Goal: Task Accomplishment & Management: Complete application form

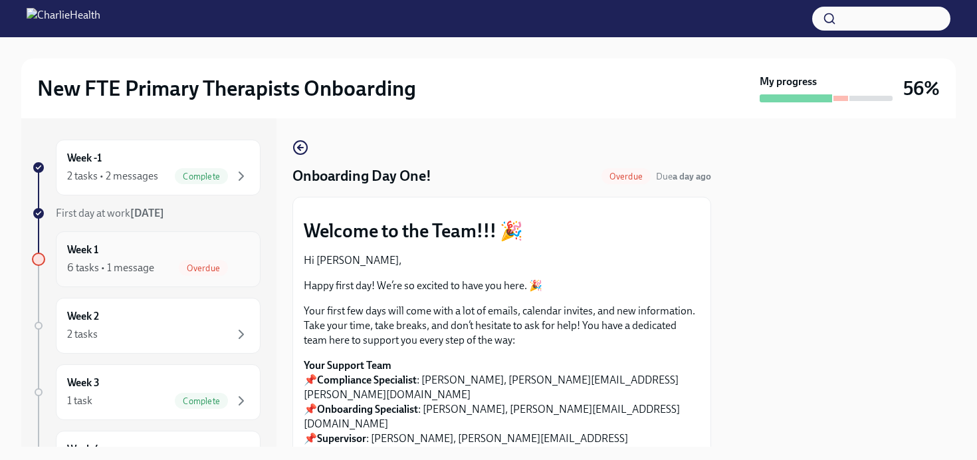
click at [168, 276] on div "Week 1 6 tasks • 1 message Overdue" at bounding box center [158, 259] width 205 height 56
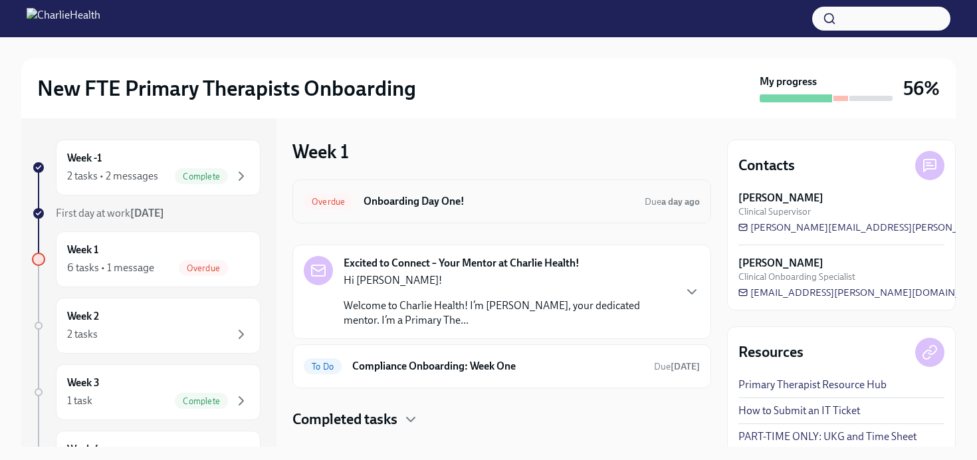
click at [600, 205] on h6 "Onboarding Day One!" at bounding box center [499, 201] width 270 height 15
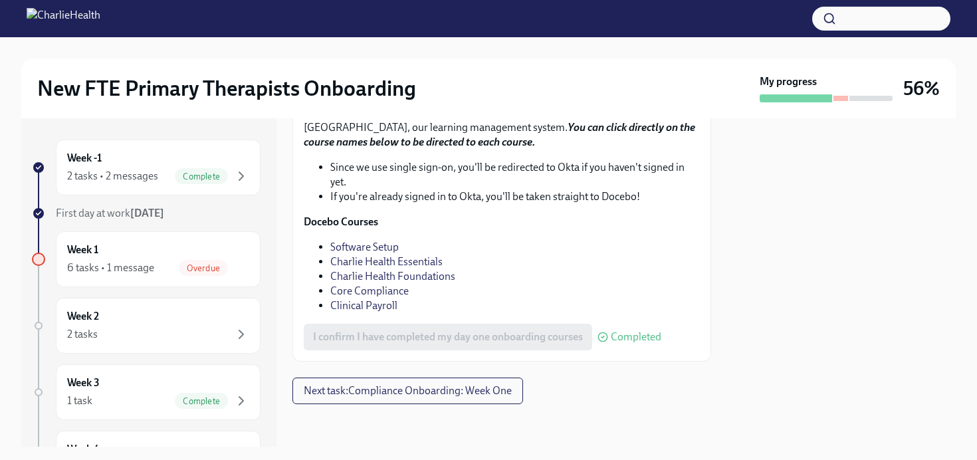
scroll to position [1919, 0]
click at [479, 392] on span "Next task : Compliance Onboarding: Week One" at bounding box center [408, 390] width 208 height 13
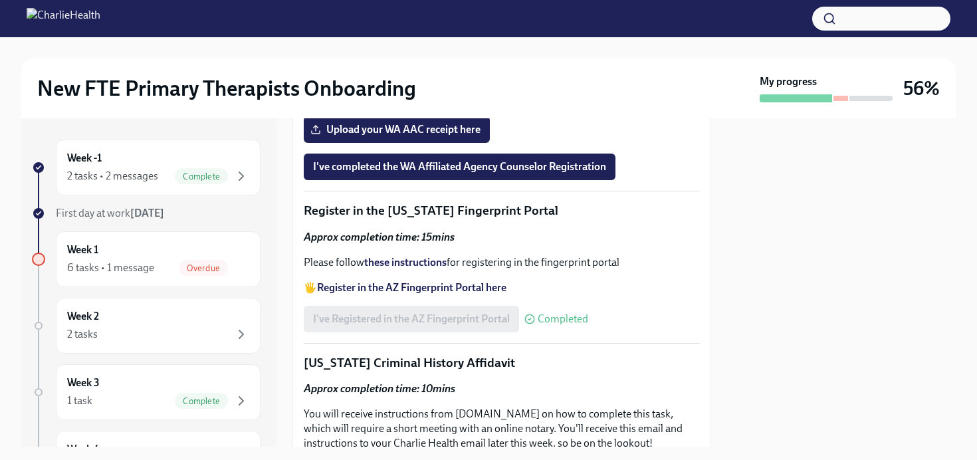
scroll to position [1626, 0]
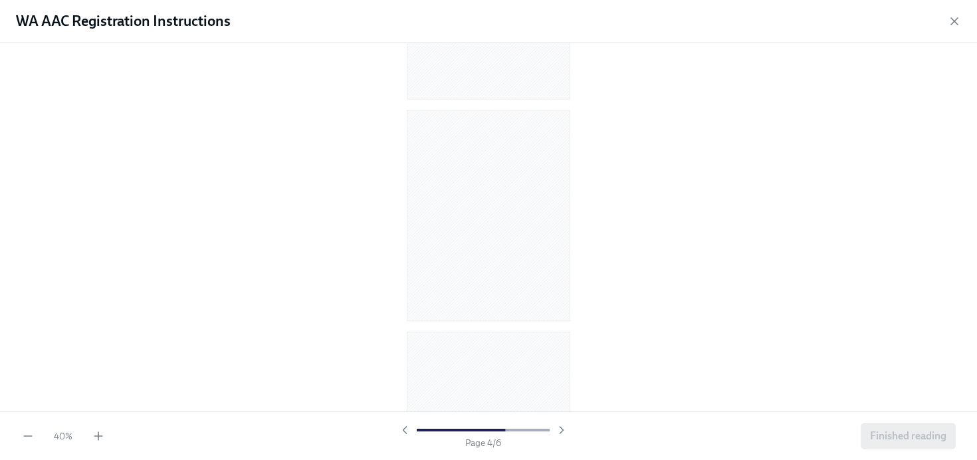
scroll to position [0, 0]
click at [104, 431] on icon "button" at bounding box center [98, 435] width 13 height 13
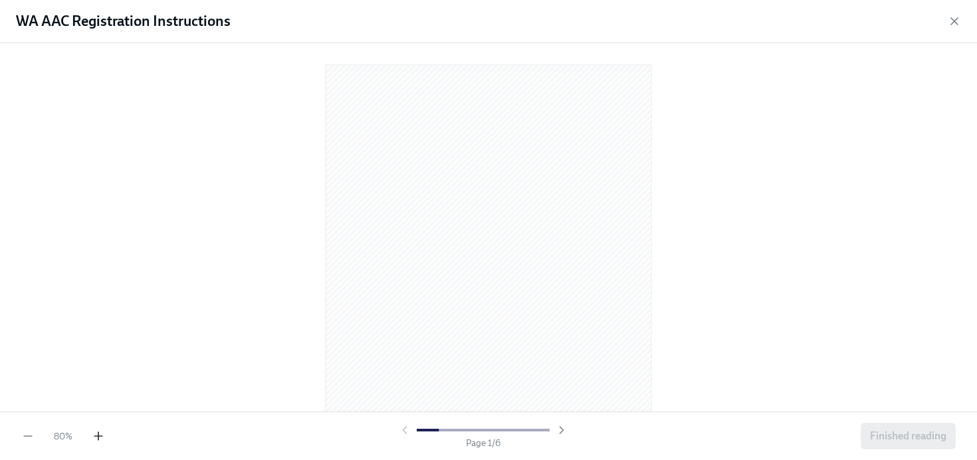
click at [104, 431] on icon "button" at bounding box center [98, 435] width 13 height 13
click at [98, 432] on icon "button" at bounding box center [98, 436] width 0 height 8
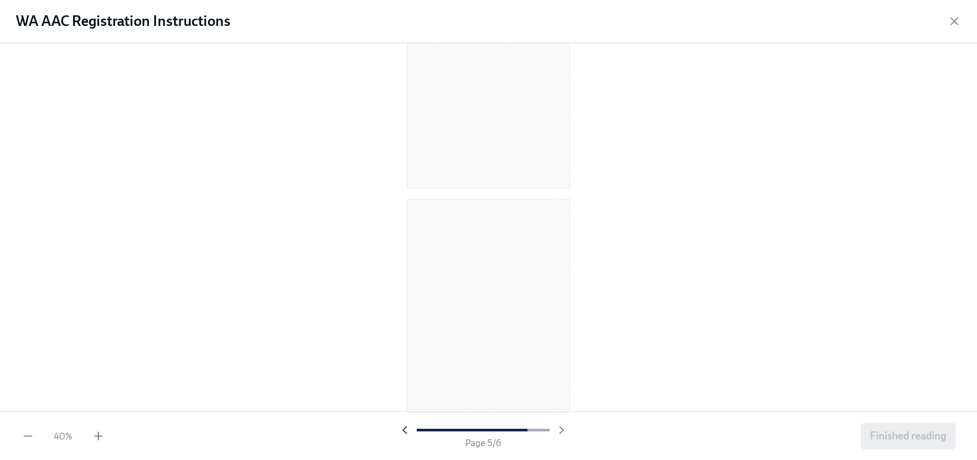
click at [400, 429] on icon "button" at bounding box center [404, 429] width 13 height 13
click at [96, 433] on icon "button" at bounding box center [98, 435] width 13 height 13
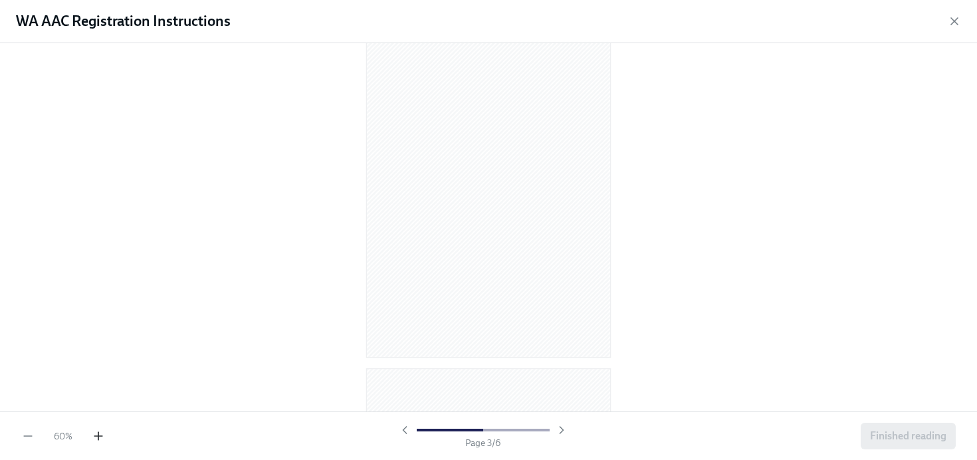
click at [96, 433] on icon "button" at bounding box center [98, 435] width 13 height 13
click at [104, 435] on icon "button" at bounding box center [98, 435] width 13 height 13
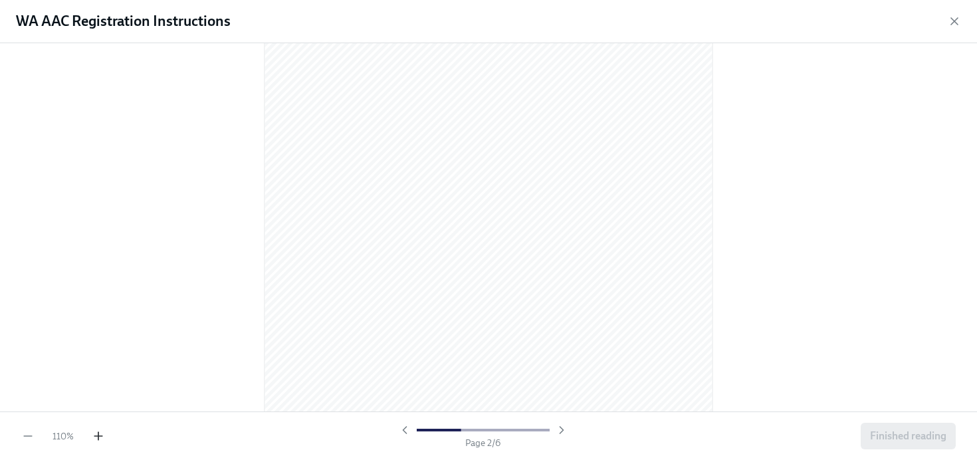
click at [104, 435] on icon "button" at bounding box center [98, 435] width 13 height 13
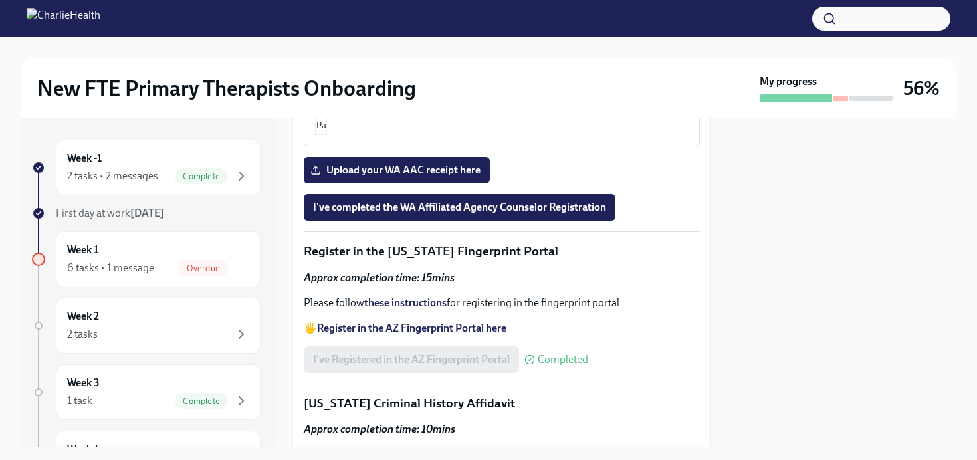
scroll to position [1593, 0]
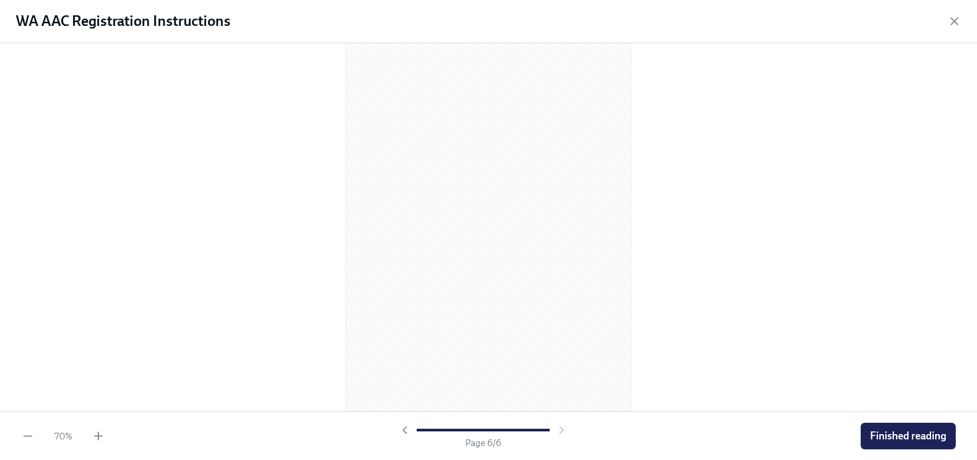
scroll to position [978, 0]
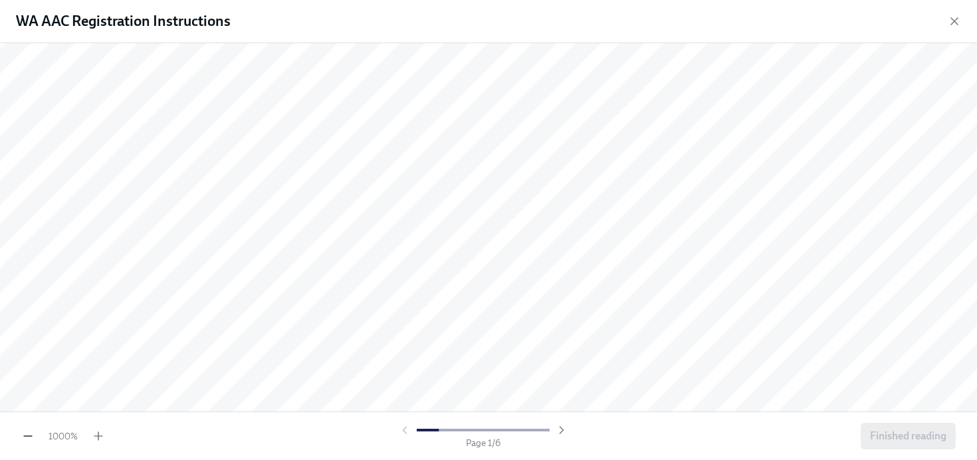
click at [27, 433] on icon "button" at bounding box center [27, 435] width 13 height 13
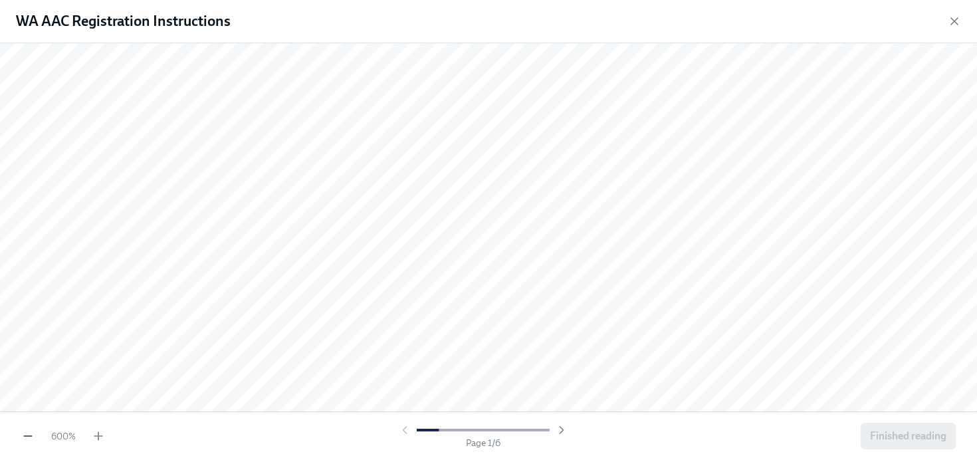
click at [27, 433] on icon "button" at bounding box center [27, 435] width 13 height 13
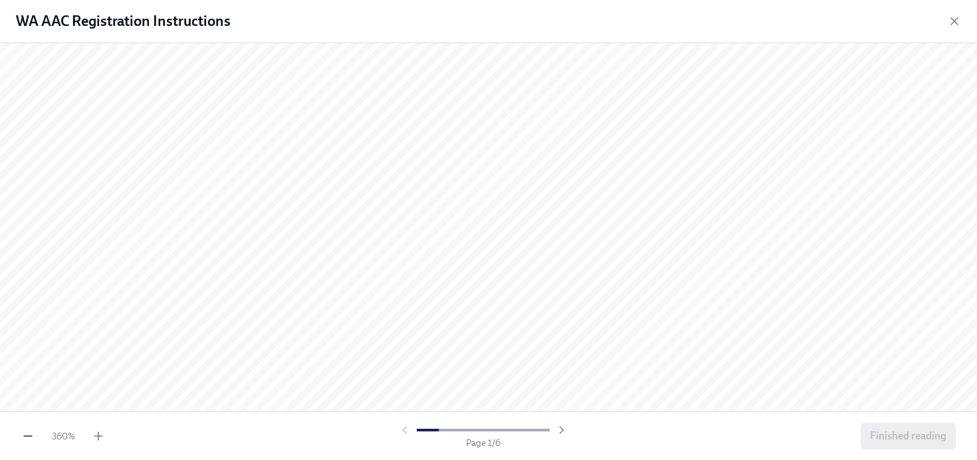
click at [27, 433] on icon "button" at bounding box center [27, 435] width 13 height 13
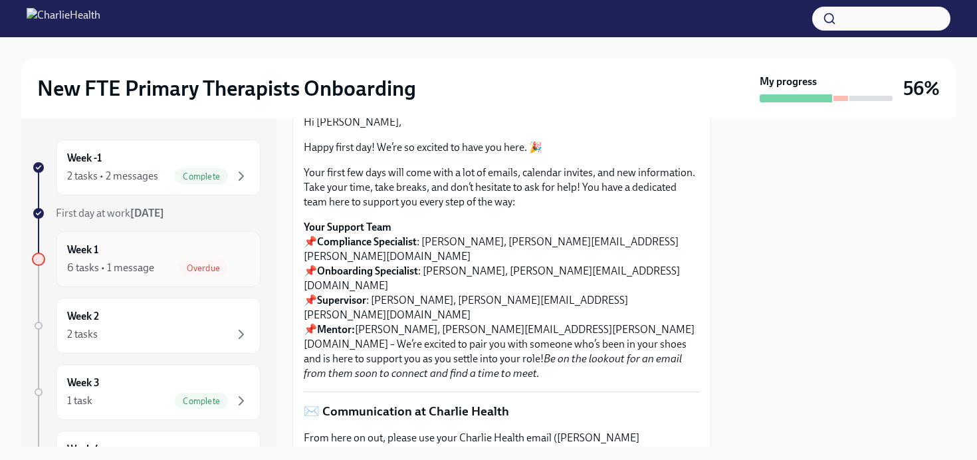
scroll to position [178, 0]
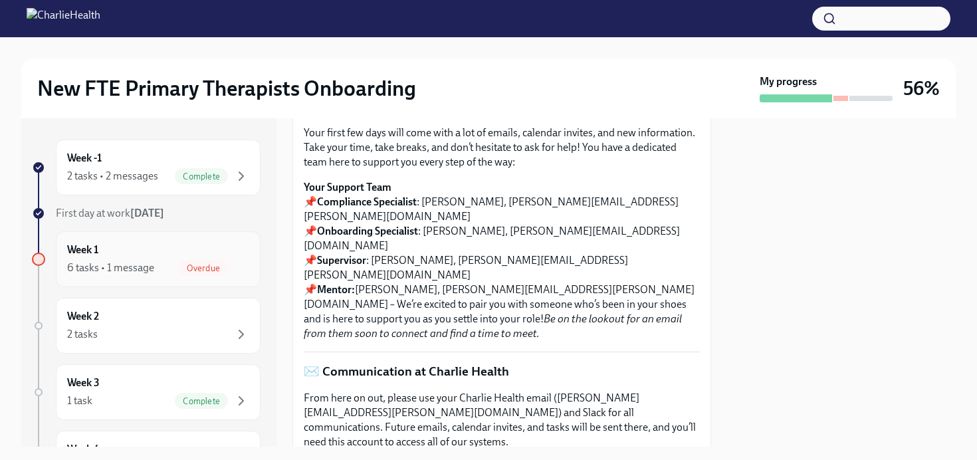
click at [183, 266] on span "Overdue" at bounding box center [203, 268] width 49 height 10
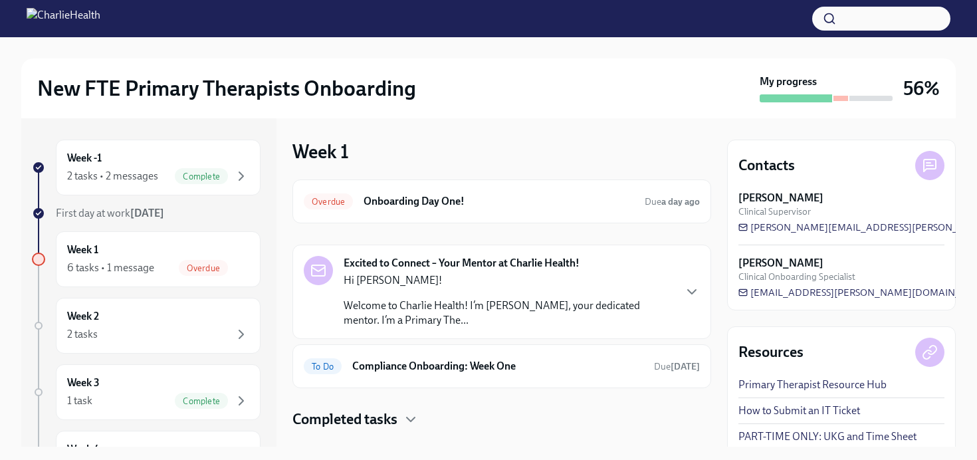
scroll to position [25, 0]
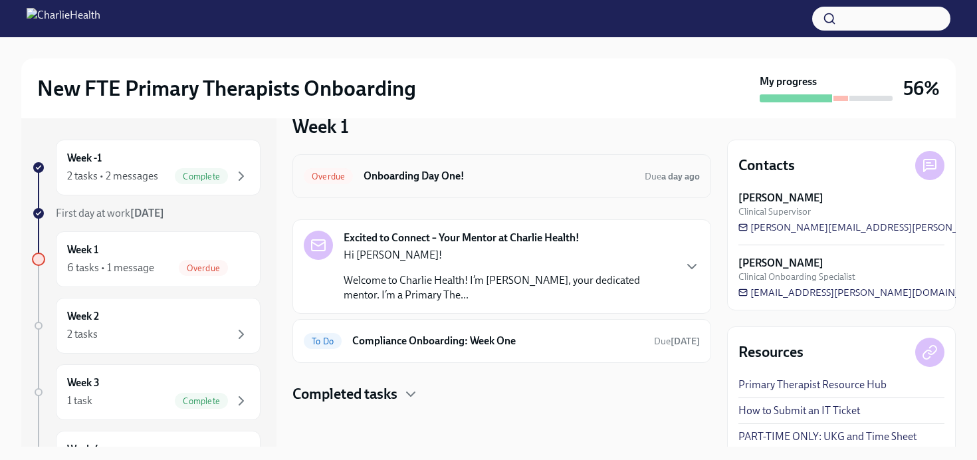
click at [568, 179] on h6 "Onboarding Day One!" at bounding box center [499, 176] width 270 height 15
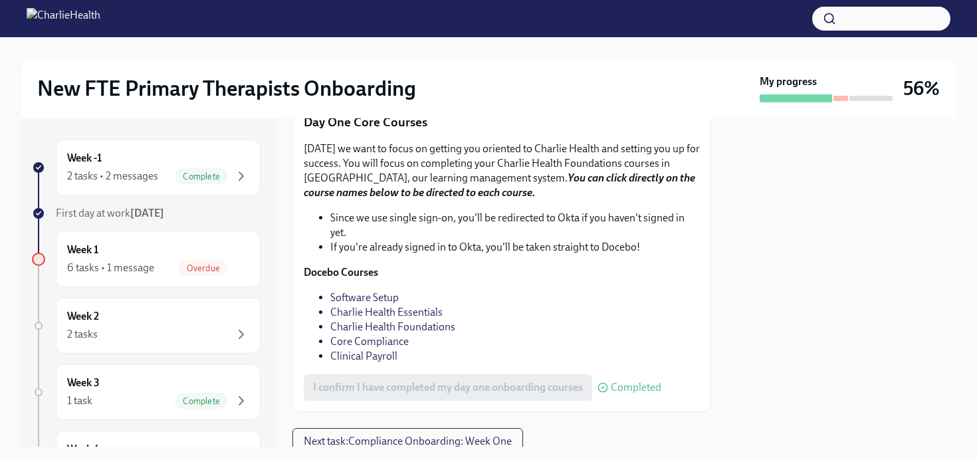
scroll to position [1919, 0]
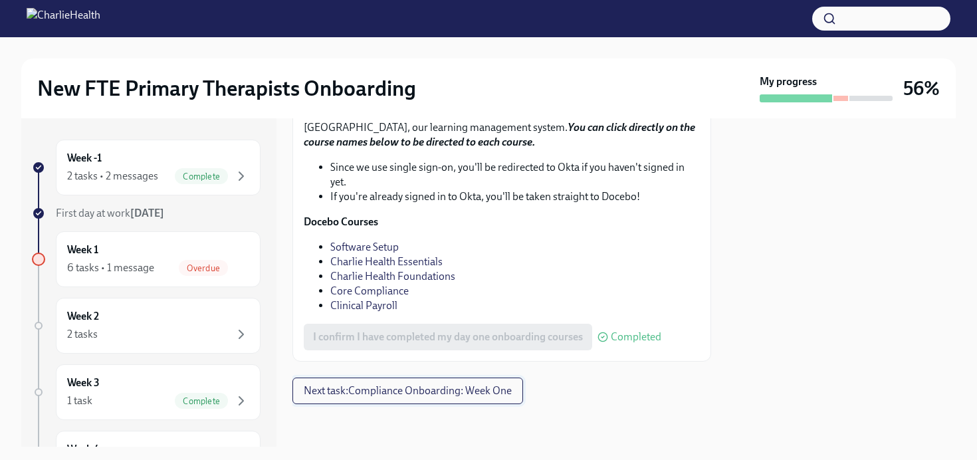
click at [459, 387] on span "Next task : Compliance Onboarding: Week One" at bounding box center [408, 390] width 208 height 13
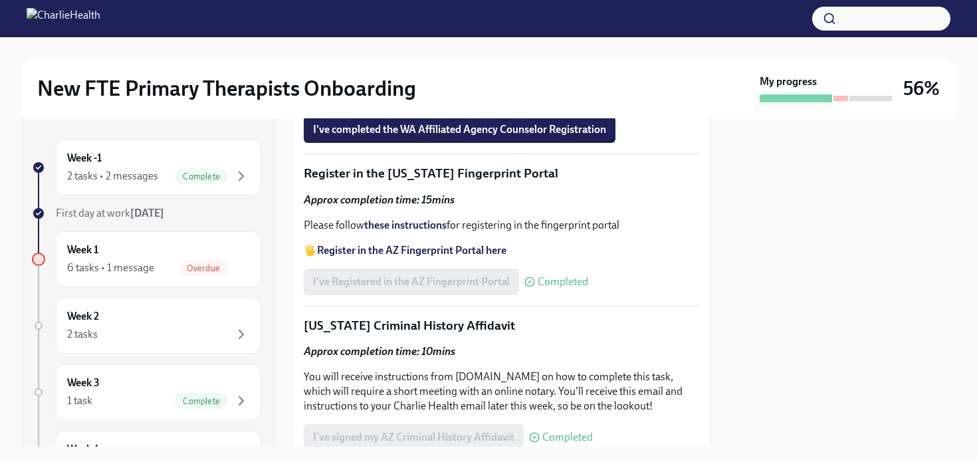
scroll to position [1660, 0]
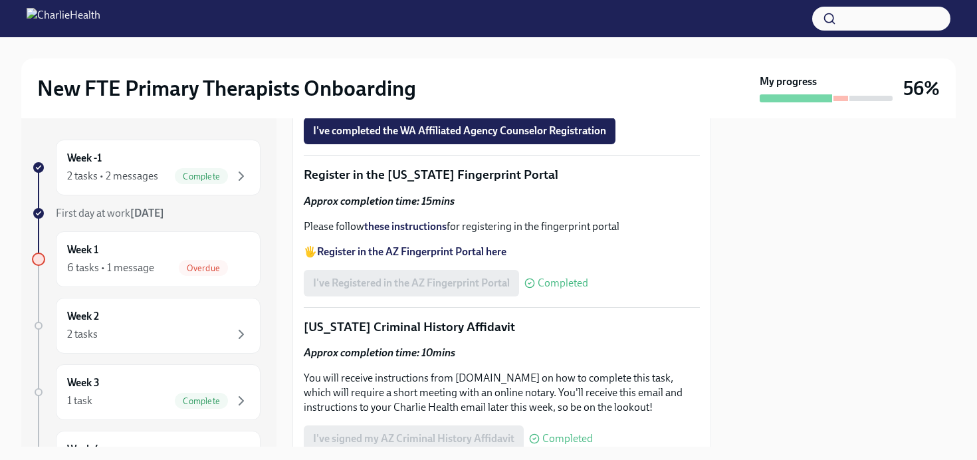
click at [444, 100] on span "Upload your WA AAC receipt here" at bounding box center [396, 93] width 167 height 13
click at [0, 0] on input "Upload your WA AAC receipt here" at bounding box center [0, 0] width 0 height 0
click at [567, 144] on button "I've completed the WA Affiliated Agency Counselor Registration" at bounding box center [460, 131] width 312 height 27
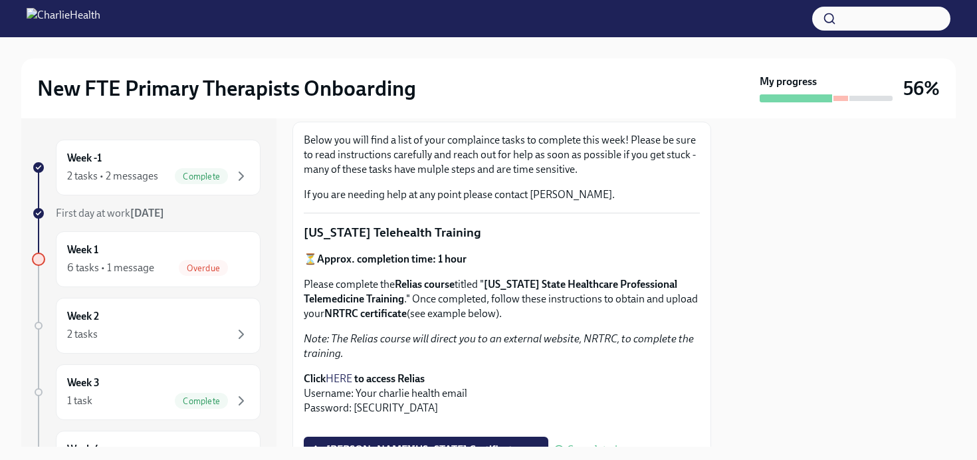
scroll to position [0, 0]
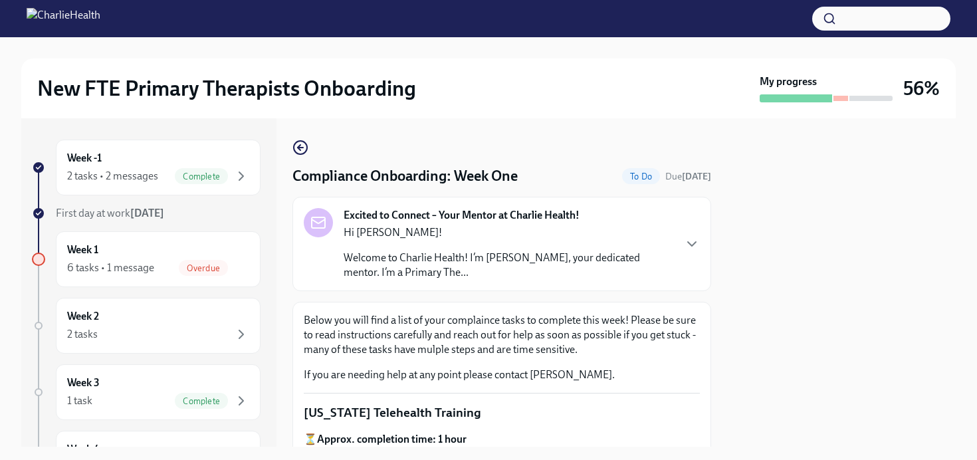
click at [661, 248] on div "Hi Jessica! Welcome to Charlie Health! I’m Kelly McSorley, your dedicated mento…" at bounding box center [509, 252] width 330 height 54
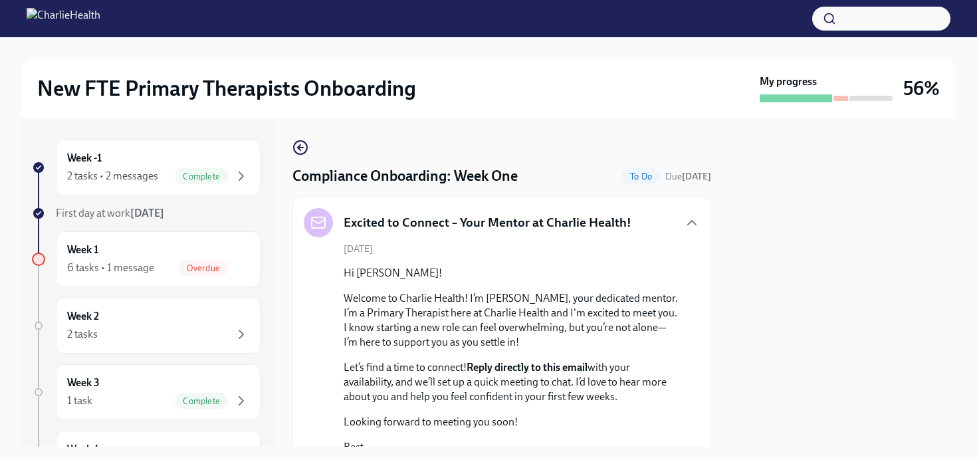
click at [564, 234] on div "Excited to Connect – Your Mentor at Charlie Health!" at bounding box center [468, 222] width 328 height 29
click at [147, 257] on div "Week 1 6 tasks • 1 message Overdue" at bounding box center [158, 259] width 182 height 33
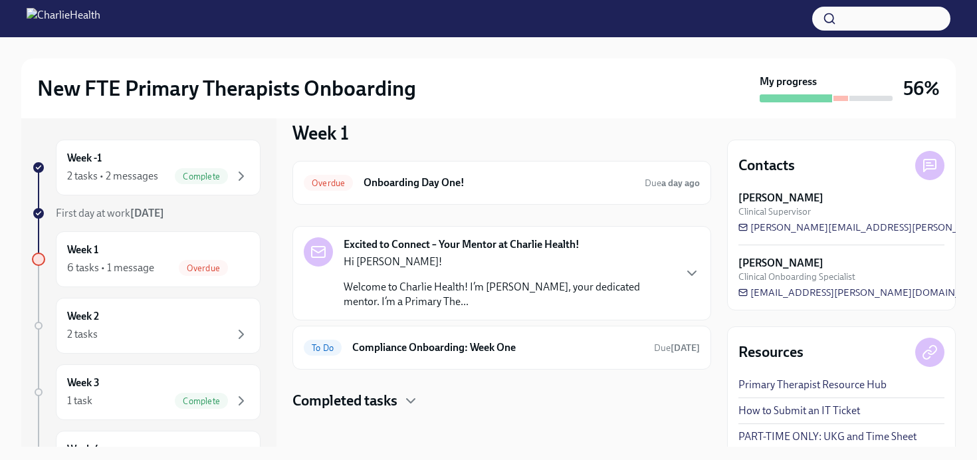
scroll to position [25, 0]
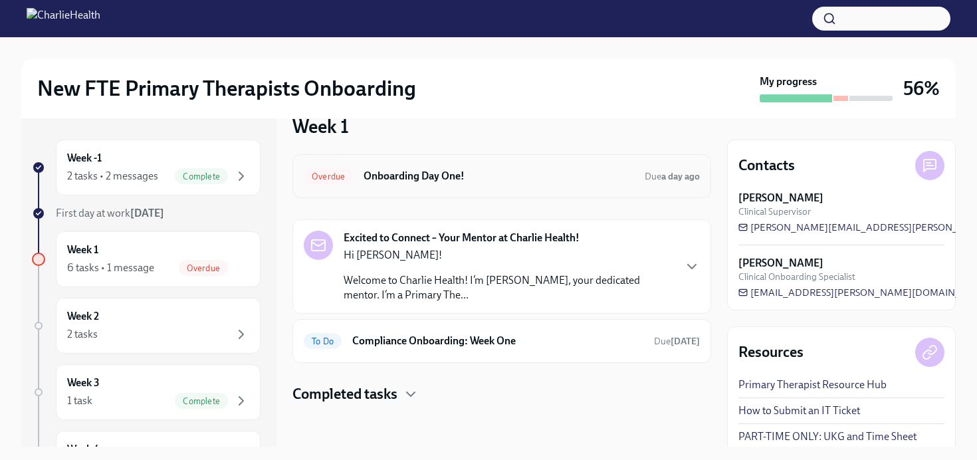
click at [324, 173] on span "Overdue" at bounding box center [328, 176] width 49 height 10
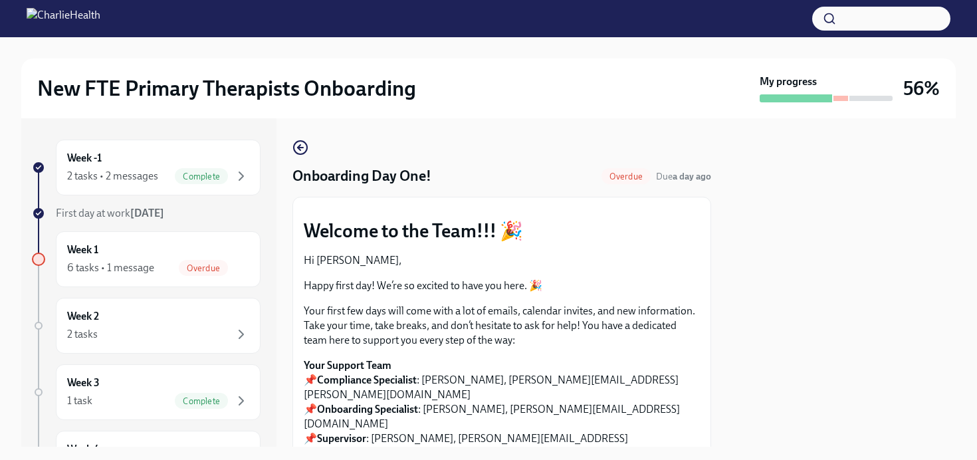
click at [624, 178] on span "Overdue" at bounding box center [625, 176] width 49 height 10
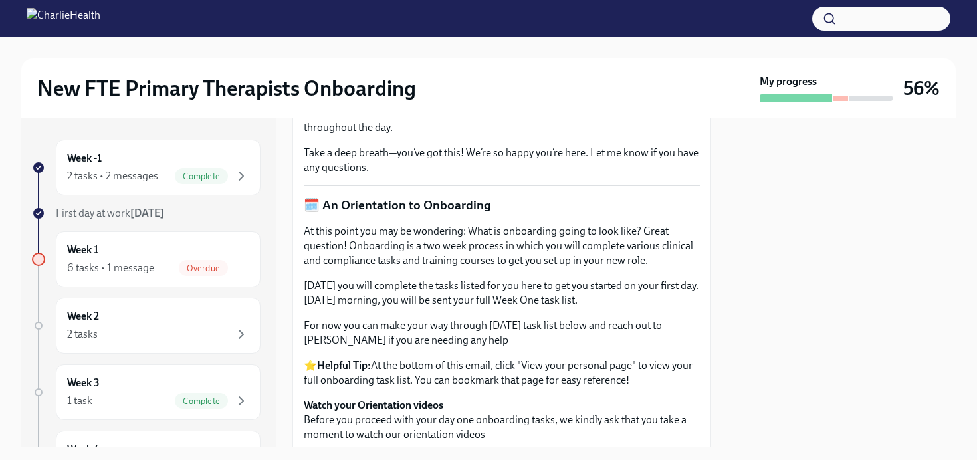
scroll to position [572, 0]
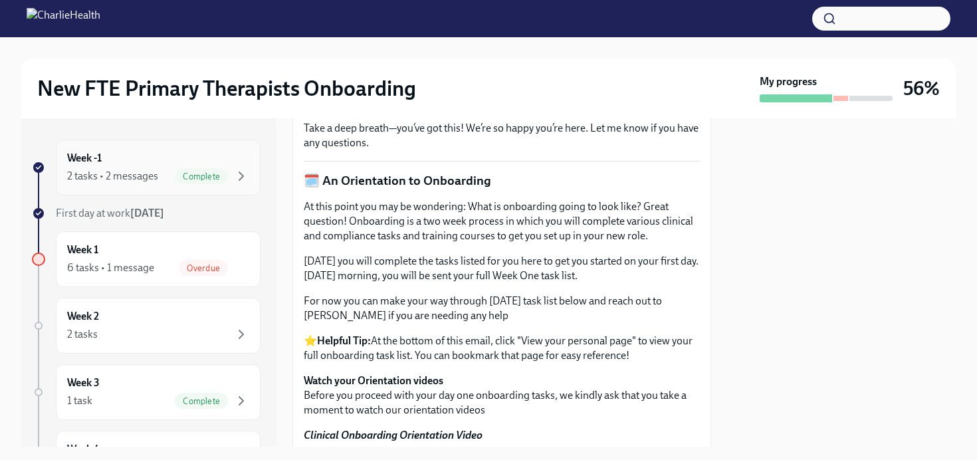
click at [165, 161] on div "Week -1 2 tasks • 2 messages Complete" at bounding box center [158, 167] width 182 height 33
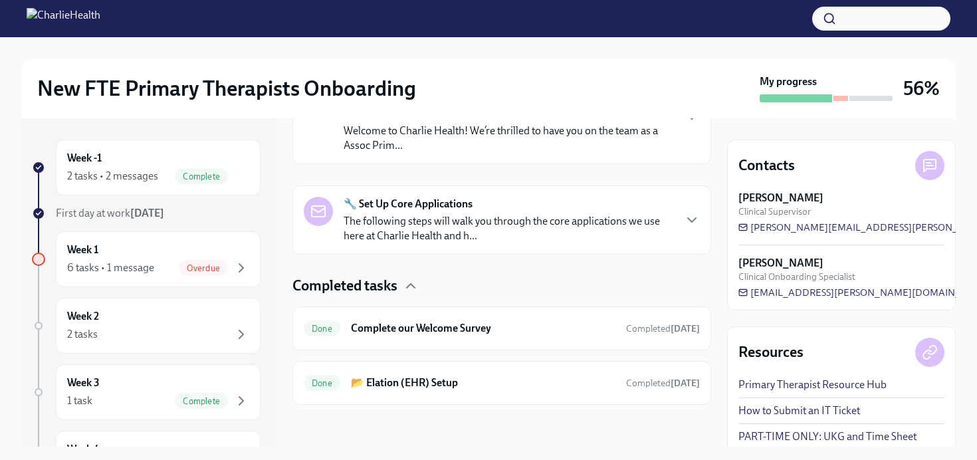
scroll to position [268, 0]
click at [219, 243] on div "Week 1 6 tasks • 1 message Overdue" at bounding box center [158, 259] width 182 height 33
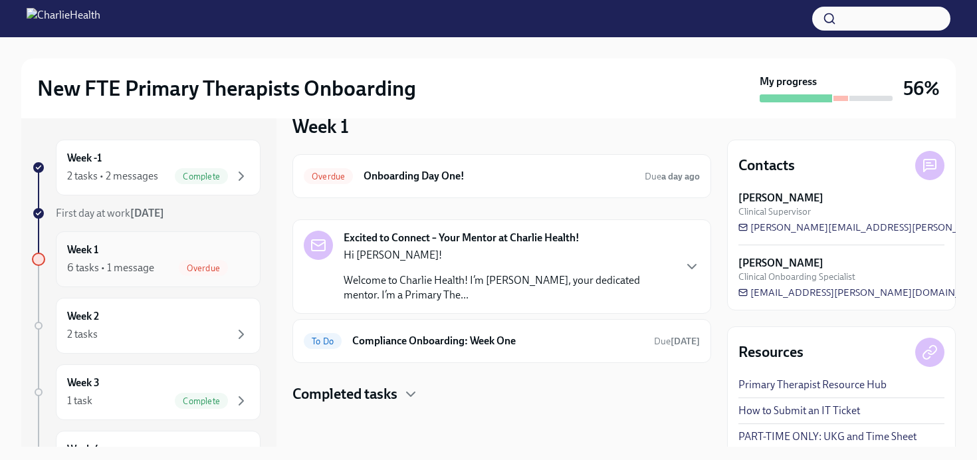
scroll to position [25, 0]
click at [678, 188] on div "Overdue Onboarding Day One! Due a day ago" at bounding box center [501, 176] width 419 height 44
click at [445, 165] on div "Overdue Onboarding Day One! Due a day ago" at bounding box center [502, 175] width 396 height 21
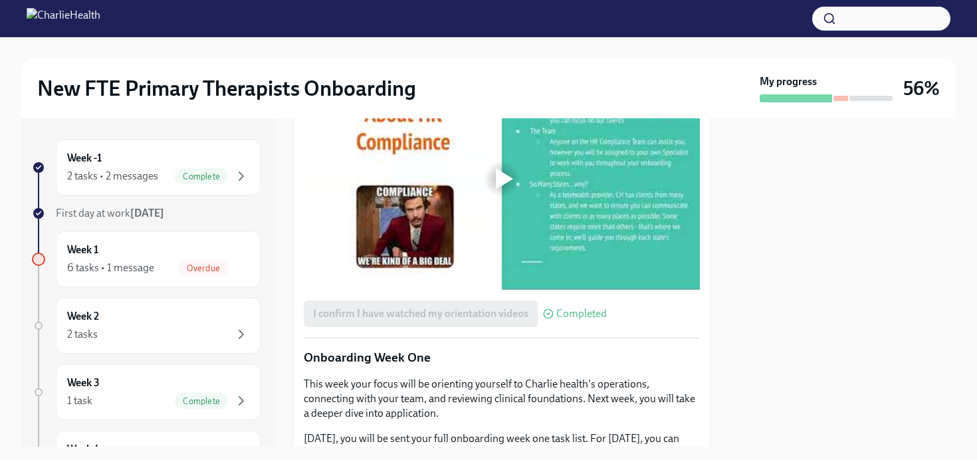
scroll to position [1217, 0]
click at [497, 189] on div at bounding box center [504, 177] width 17 height 21
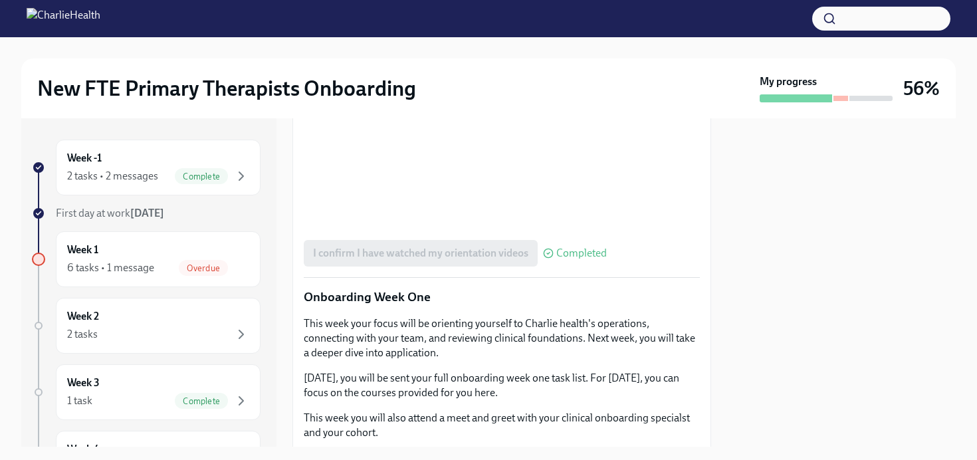
scroll to position [1279, 0]
click at [803, 344] on div at bounding box center [841, 282] width 229 height 328
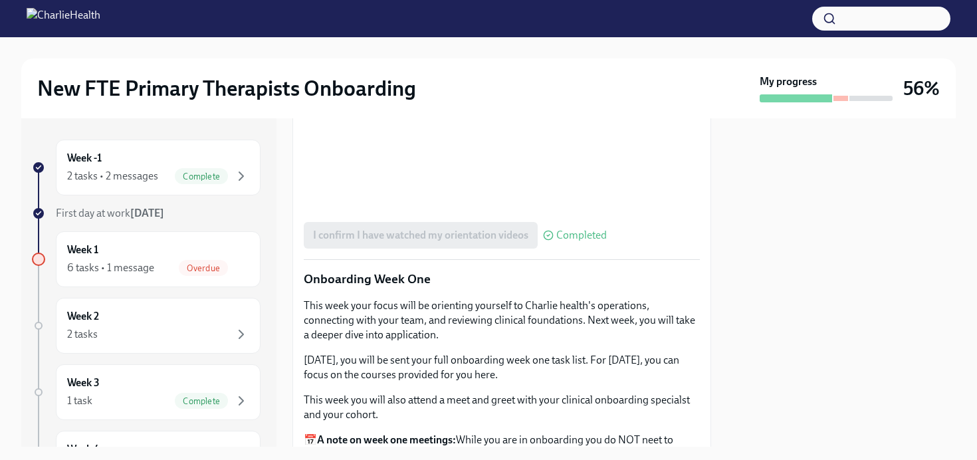
scroll to position [1279, 0]
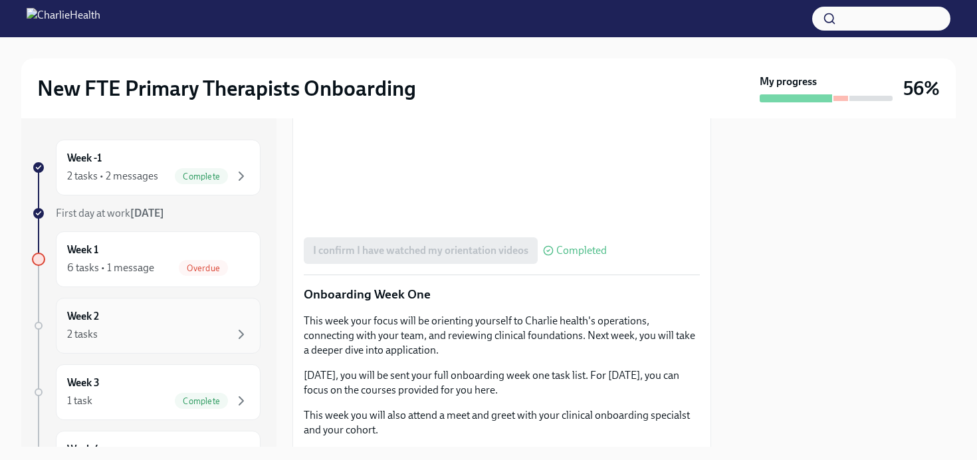
click at [125, 327] on div "2 tasks" at bounding box center [158, 334] width 182 height 16
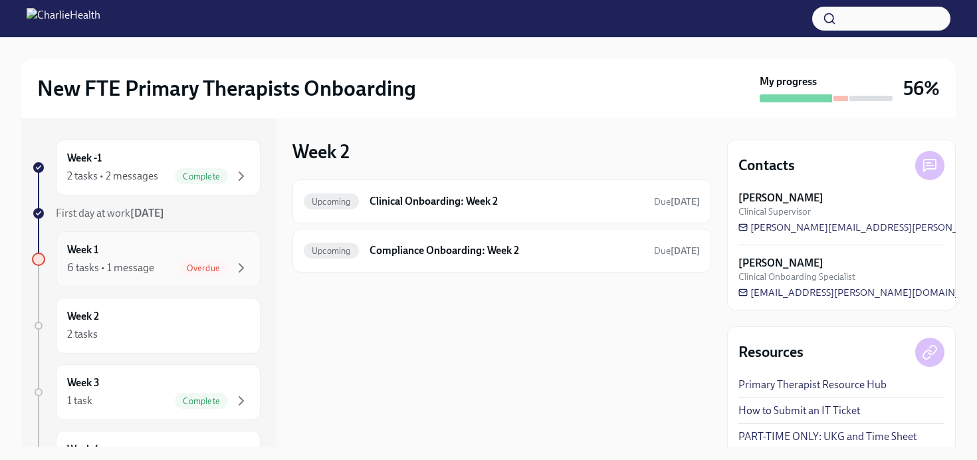
click at [150, 251] on div "Week 1 6 tasks • 1 message Overdue" at bounding box center [158, 259] width 182 height 33
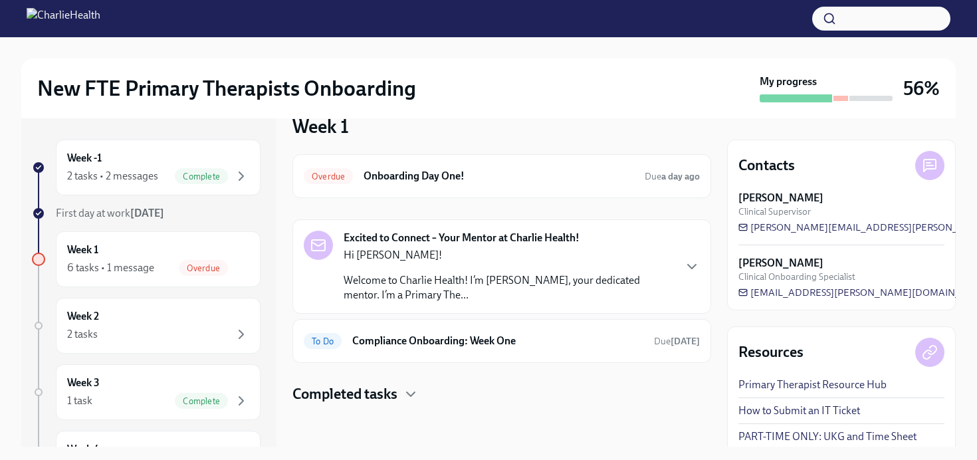
scroll to position [25, 0]
click at [404, 385] on div "Completed tasks" at bounding box center [501, 395] width 419 height 20
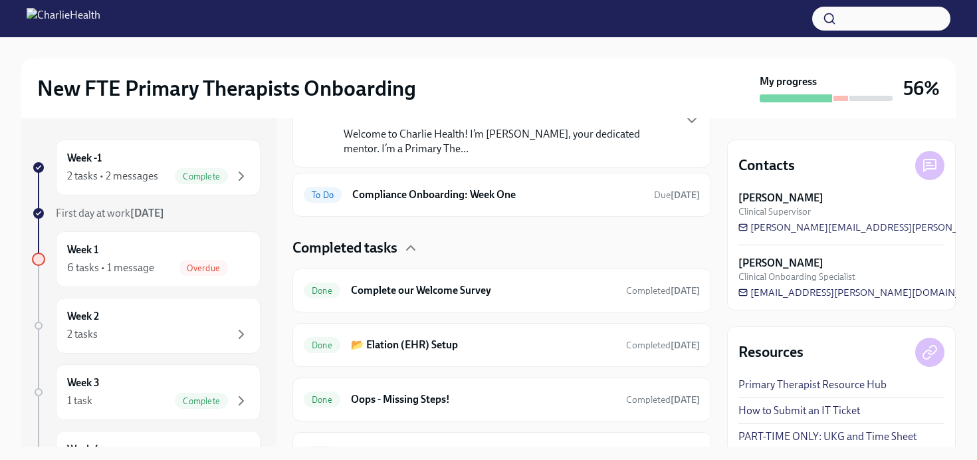
scroll to position [243, 0]
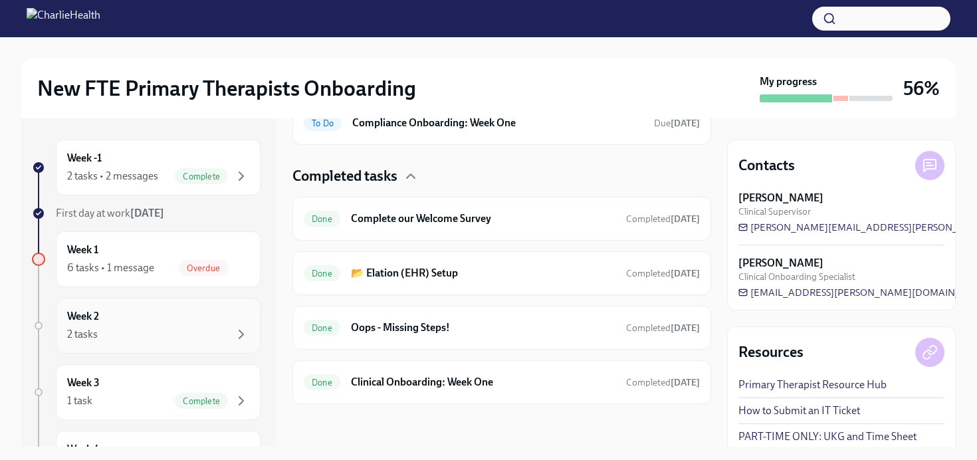
click at [118, 320] on div "Week 2 2 tasks" at bounding box center [158, 325] width 182 height 33
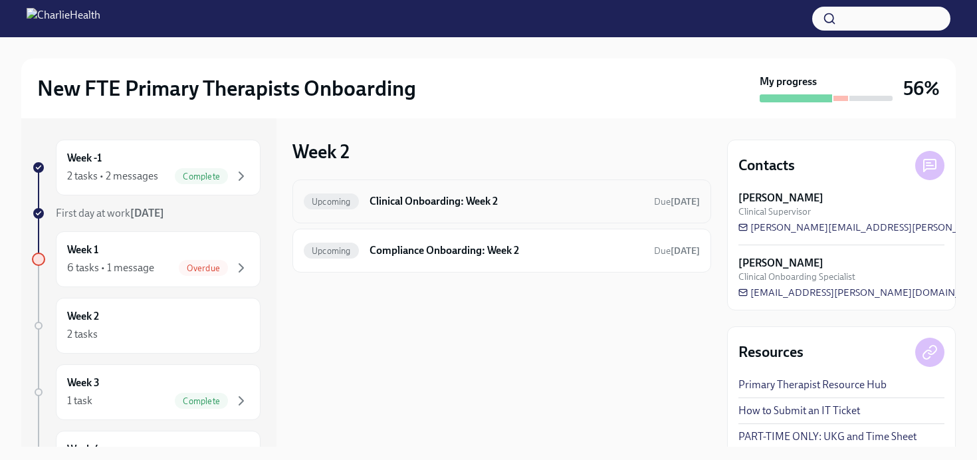
click at [497, 205] on h6 "Clinical Onboarding: Week 2" at bounding box center [507, 201] width 274 height 15
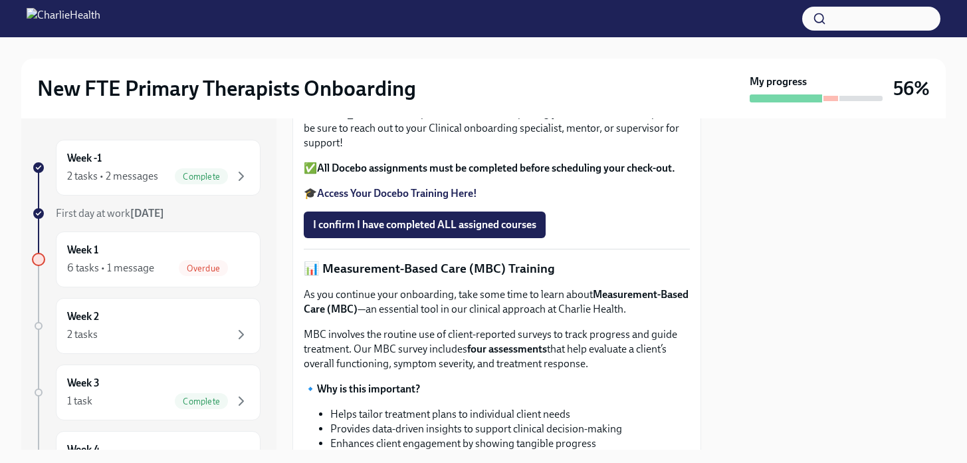
scroll to position [430, 0]
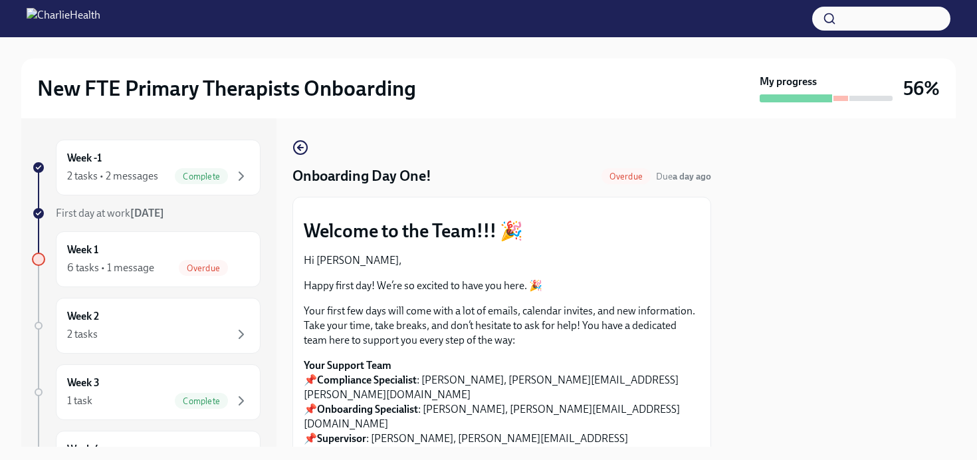
click at [839, 96] on div at bounding box center [840, 98] width 15 height 5
click at [931, 96] on h3 "56%" at bounding box center [921, 88] width 37 height 24
click at [25, 15] on div at bounding box center [488, 18] width 977 height 37
click at [100, 19] on img at bounding box center [64, 18] width 74 height 21
click at [170, 173] on div "2 tasks • 2 messages Complete" at bounding box center [158, 176] width 182 height 16
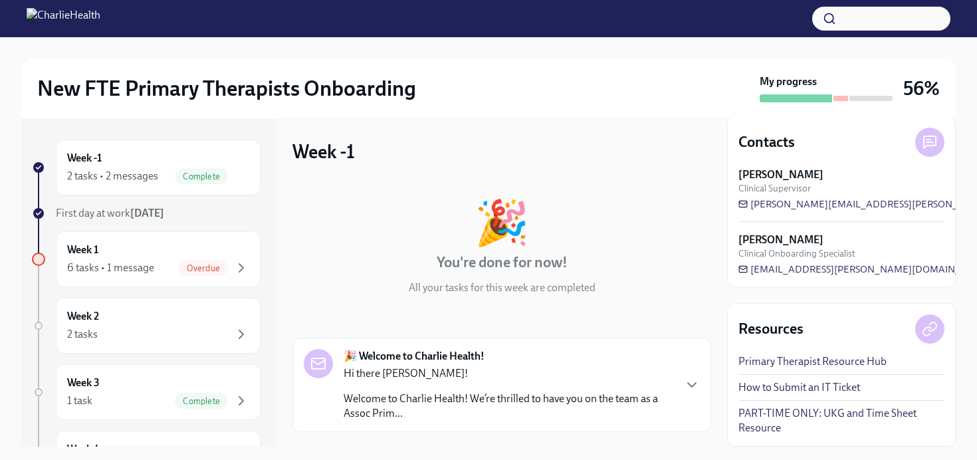
scroll to position [23, 0]
click at [148, 255] on div "Week 1 6 tasks • 1 message Overdue" at bounding box center [158, 259] width 182 height 33
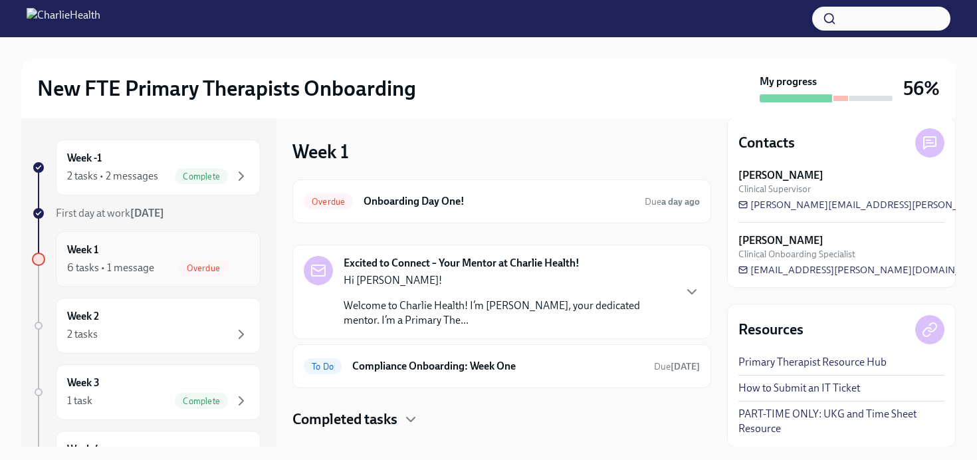
click at [116, 261] on div "6 tasks • 1 message" at bounding box center [110, 268] width 87 height 15
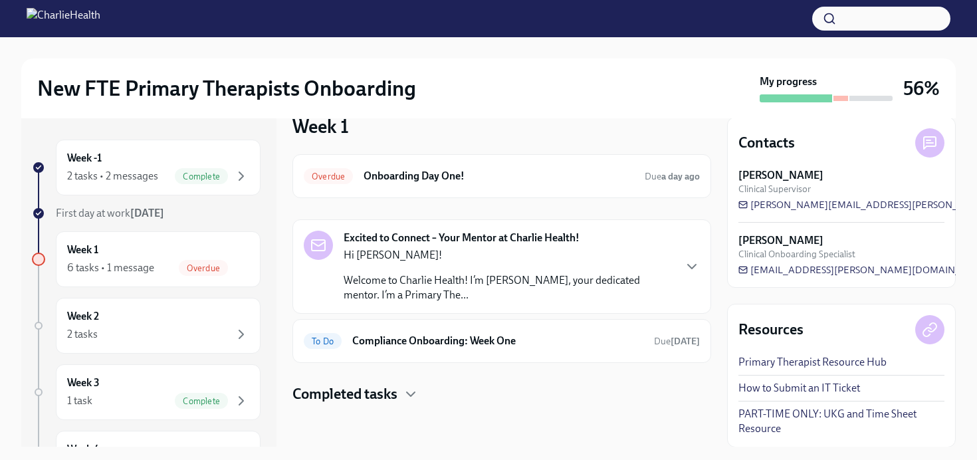
click at [395, 381] on div "Overdue Onboarding Day One! Due a day ago Excited to Connect – Your Mentor at C…" at bounding box center [501, 279] width 419 height 250
click at [395, 397] on h4 "Completed tasks" at bounding box center [344, 394] width 105 height 20
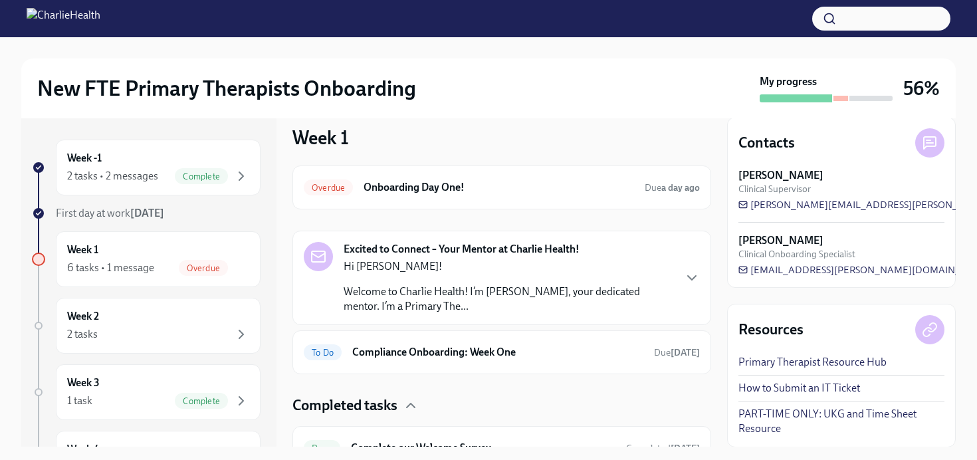
scroll to position [0, 0]
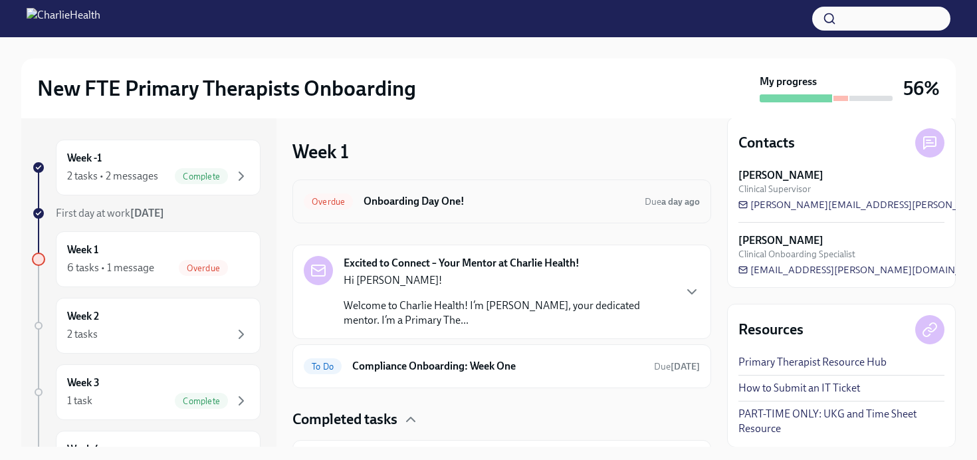
click at [439, 193] on div "Overdue Onboarding Day One! Due a day ago" at bounding box center [502, 201] width 396 height 21
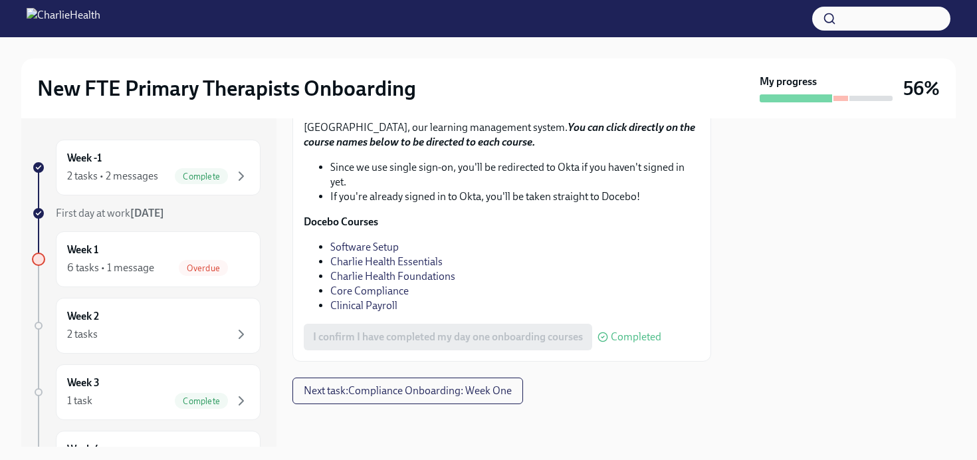
scroll to position [1919, 0]
click at [164, 249] on div "Week 1 6 tasks • 1 message Overdue" at bounding box center [158, 259] width 182 height 33
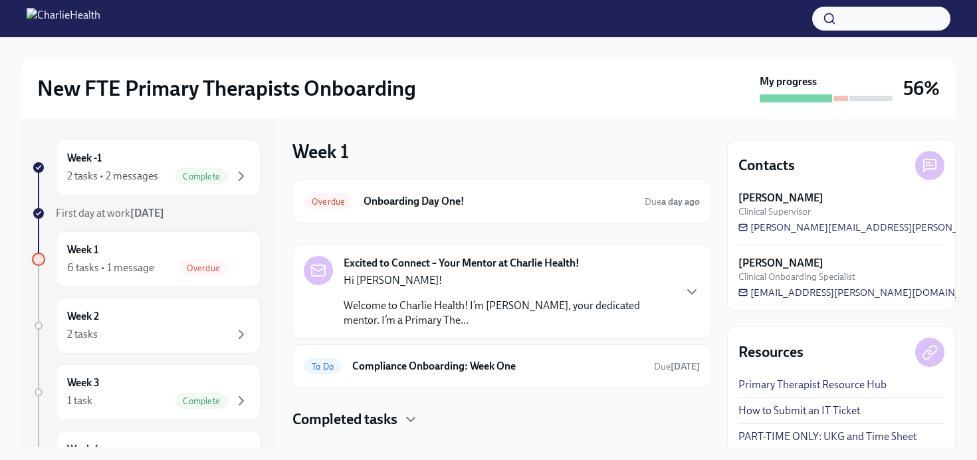
scroll to position [25, 0]
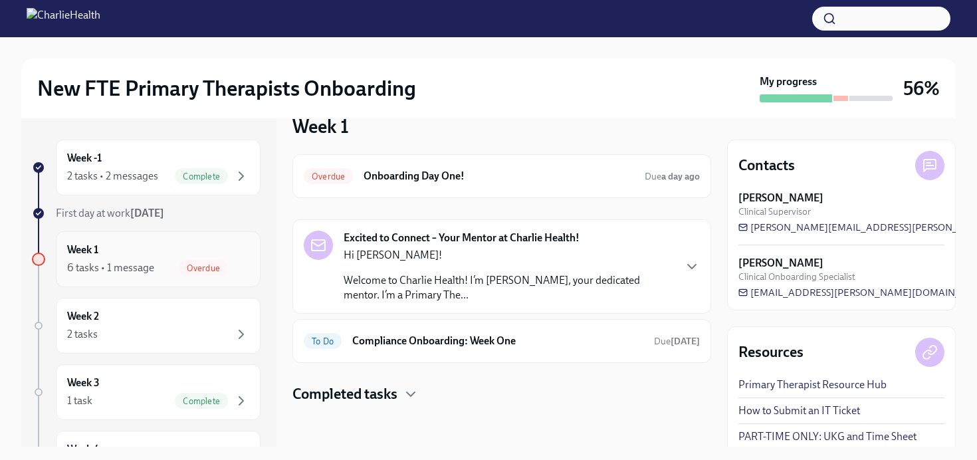
click at [181, 270] on span "Overdue" at bounding box center [203, 268] width 49 height 10
click at [413, 282] on p "Welcome to Charlie Health! I’m [PERSON_NAME], your dedicated mentor. I’m a Prim…" at bounding box center [509, 287] width 330 height 29
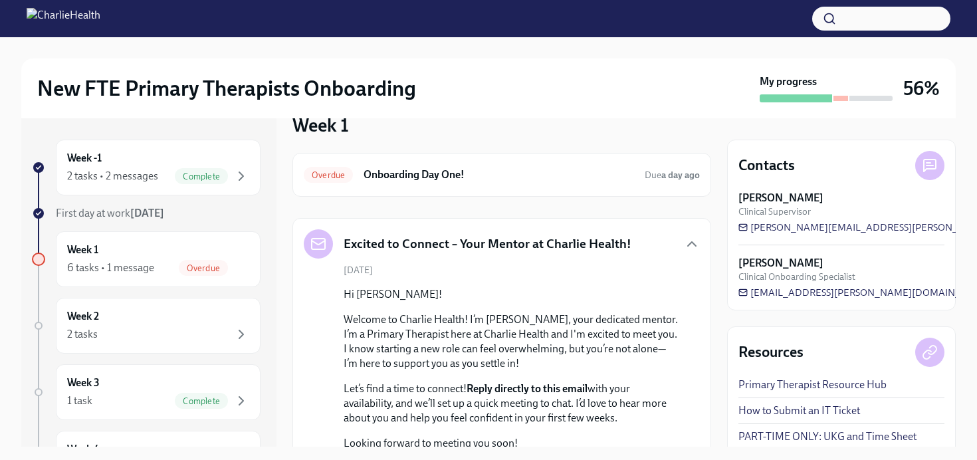
scroll to position [26, 0]
click at [413, 282] on div "October 7th Hi Jessica! Welcome to Charlie Health! I’m Kelly McSorley, your ded…" at bounding box center [502, 399] width 396 height 270
click at [687, 240] on icon "button" at bounding box center [692, 245] width 16 height 16
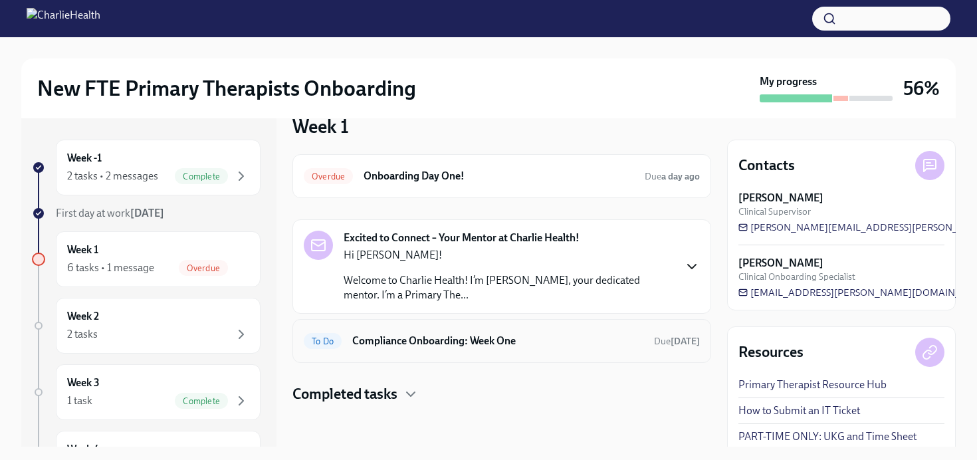
click at [600, 335] on h6 "Compliance Onboarding: Week One" at bounding box center [497, 341] width 291 height 15
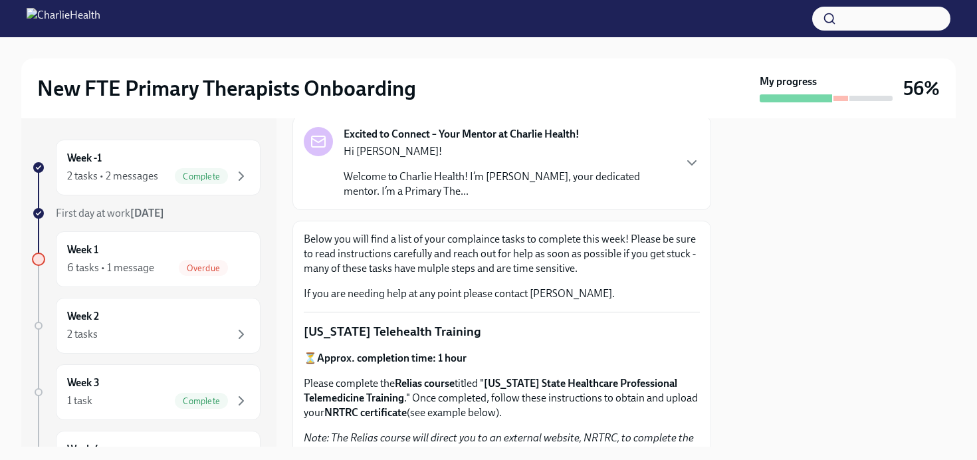
scroll to position [82, 0]
click at [622, 181] on p "Welcome to Charlie Health! I’m [PERSON_NAME], your dedicated mentor. I’m a Prim…" at bounding box center [509, 183] width 330 height 29
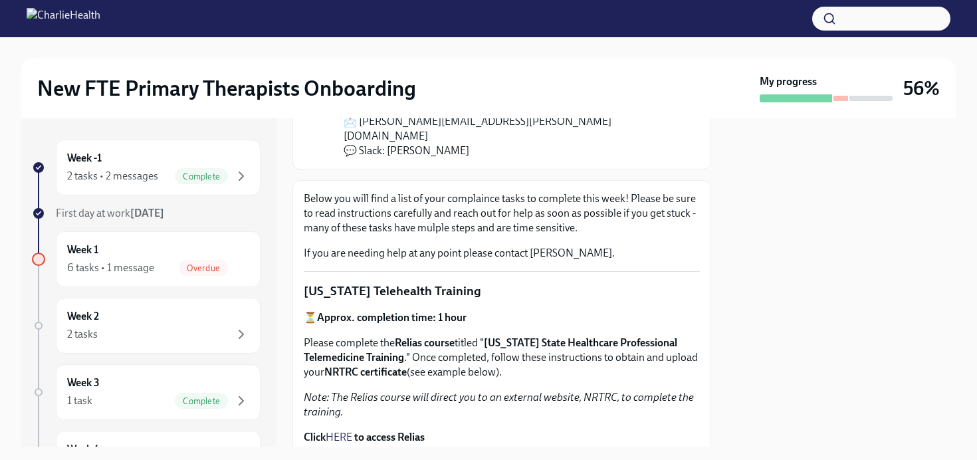
scroll to position [357, 0]
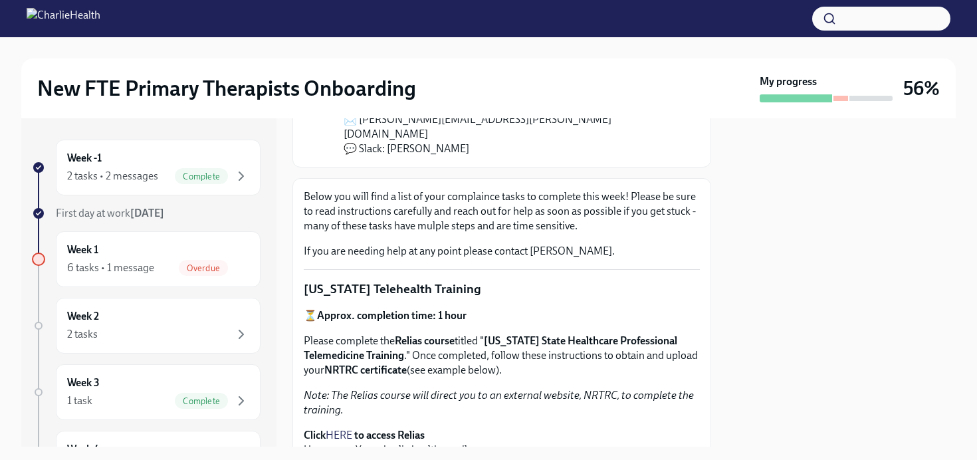
click at [623, 211] on p "Below you will find a list of your complaince tasks to complete this week! Plea…" at bounding box center [502, 211] width 396 height 44
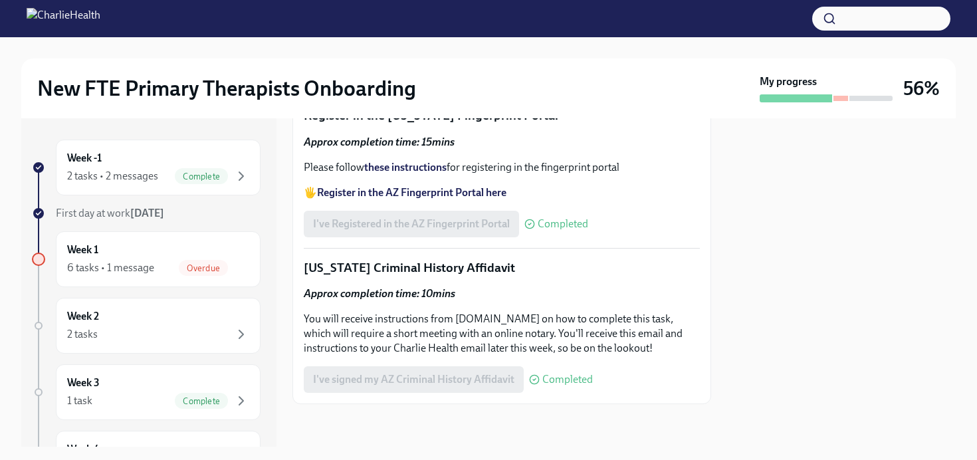
scroll to position [2210, 0]
click at [192, 260] on div "Overdue" at bounding box center [203, 268] width 49 height 16
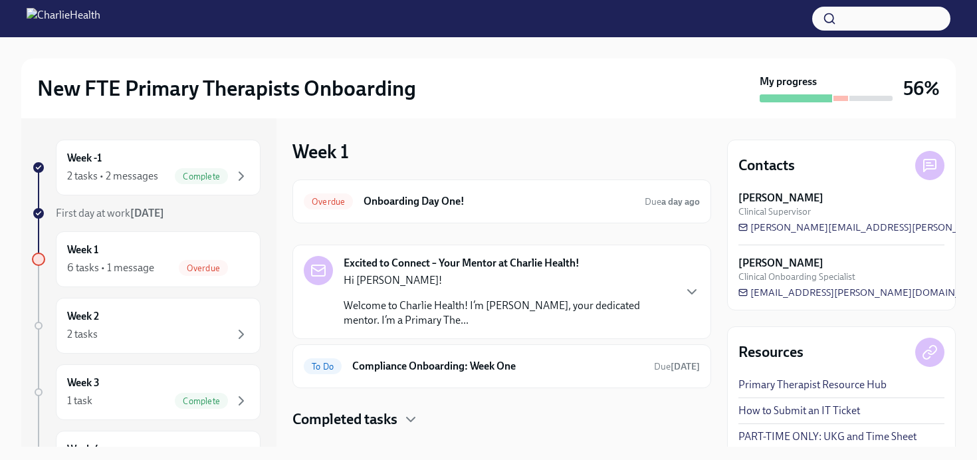
scroll to position [25, 0]
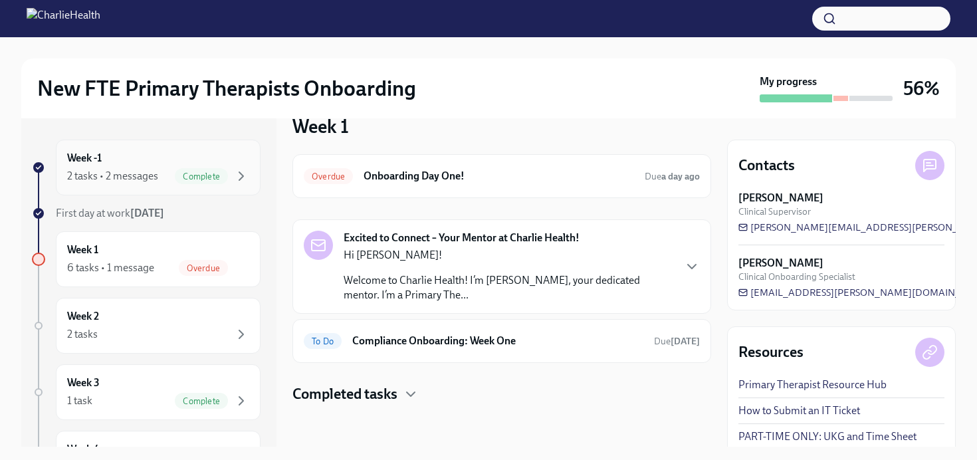
click at [203, 171] on span "Complete" at bounding box center [201, 176] width 53 height 10
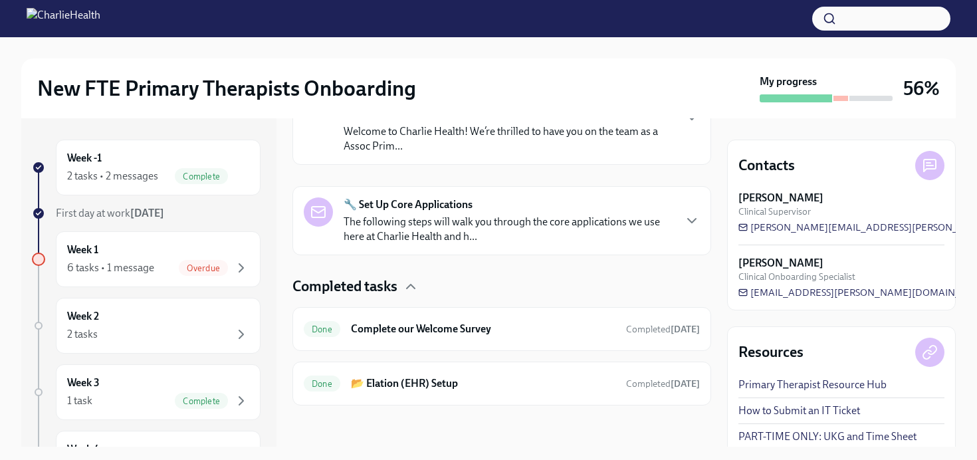
scroll to position [268, 0]
click at [224, 273] on div "Overdue" at bounding box center [203, 268] width 49 height 16
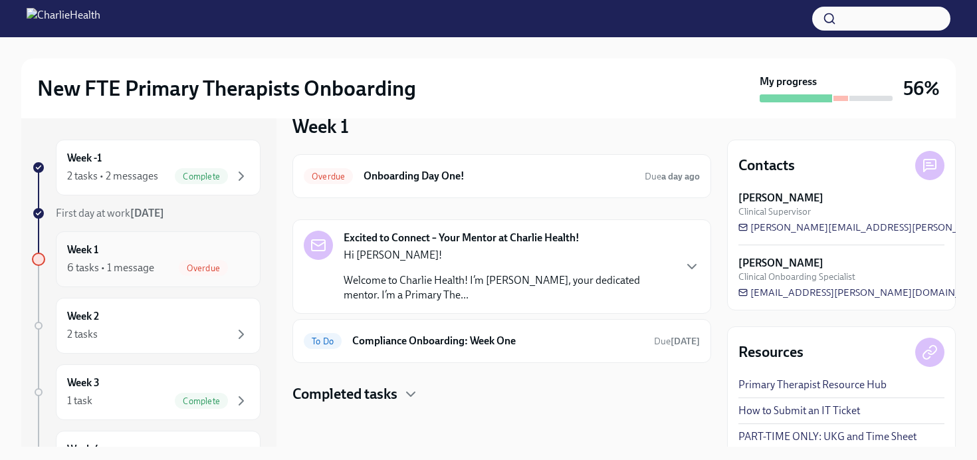
scroll to position [25, 0]
click at [410, 395] on icon "button" at bounding box center [411, 394] width 16 height 16
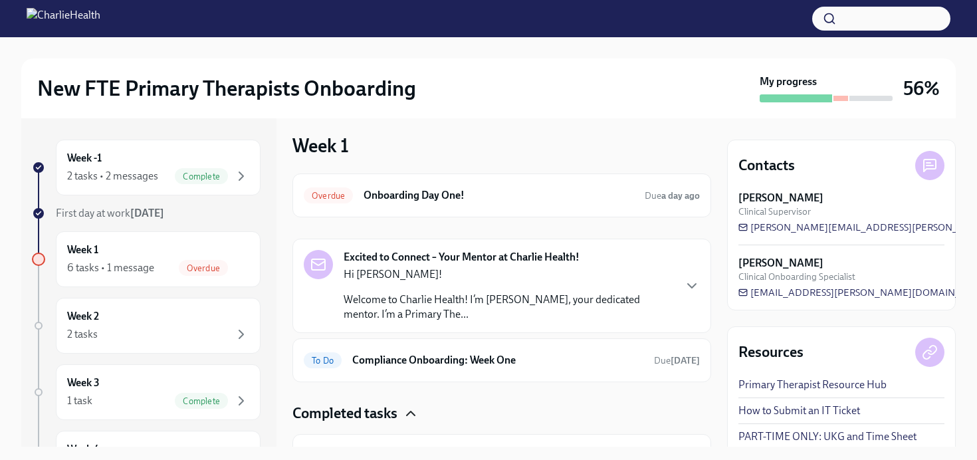
scroll to position [5, 0]
click at [620, 213] on div "Overdue Onboarding Day One! Due a day ago" at bounding box center [501, 196] width 419 height 44
click at [667, 209] on div "Overdue Onboarding Day One! Due a day ago" at bounding box center [501, 196] width 419 height 44
